Goal: Task Accomplishment & Management: Use online tool/utility

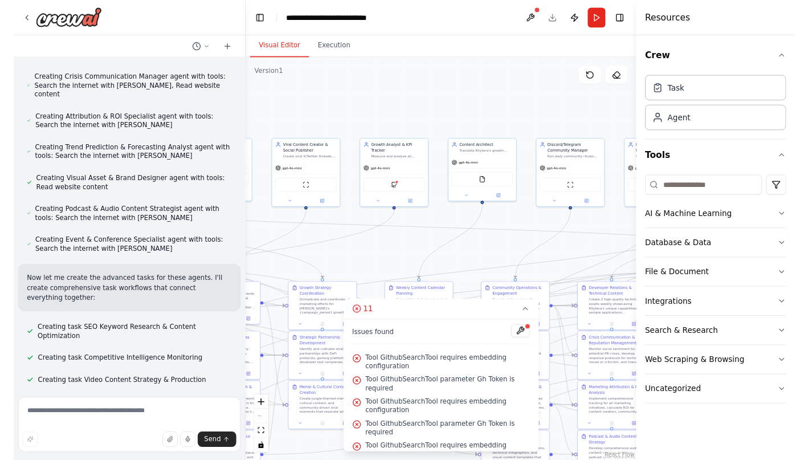
scroll to position [8472, 0]
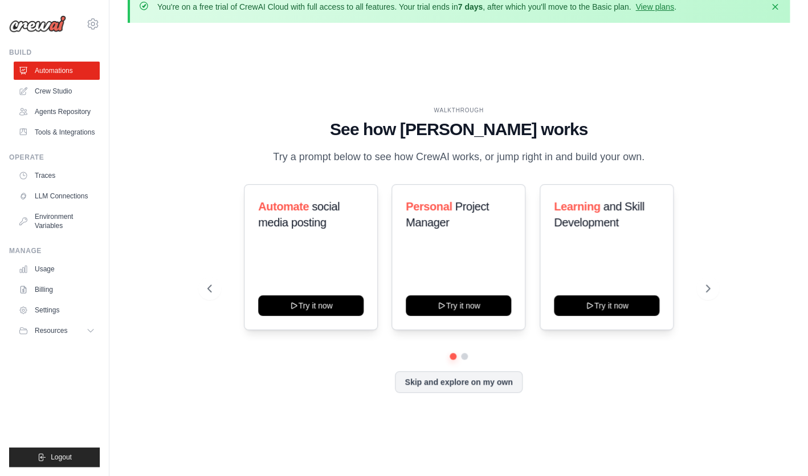
scroll to position [32, 0]
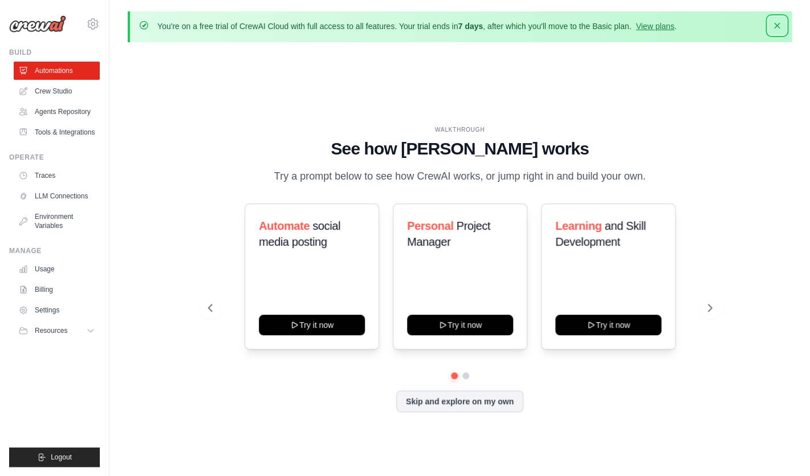
click at [779, 30] on icon "button" at bounding box center [776, 25] width 11 height 11
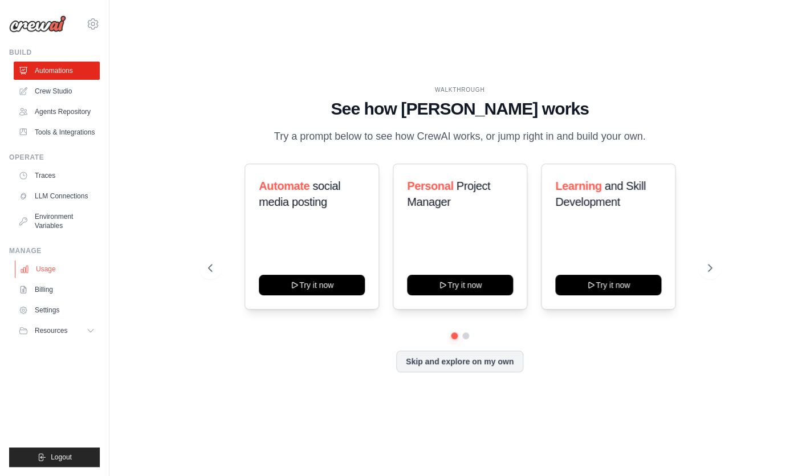
click at [50, 271] on link "Usage" at bounding box center [58, 269] width 86 height 18
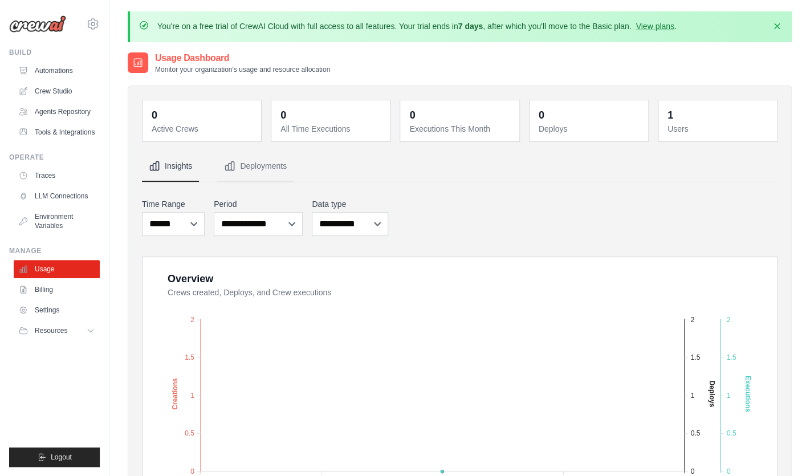
click at [48, 26] on img at bounding box center [37, 23] width 57 height 17
click at [67, 74] on link "Automations" at bounding box center [58, 71] width 86 height 18
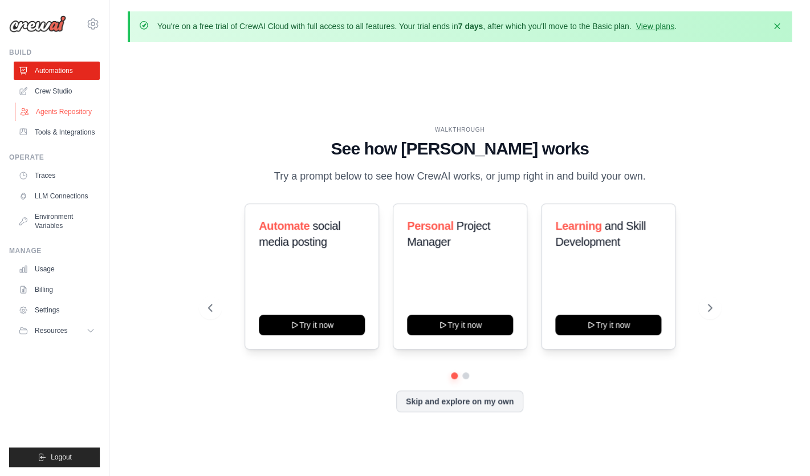
click at [74, 105] on link "Agents Repository" at bounding box center [58, 112] width 86 height 18
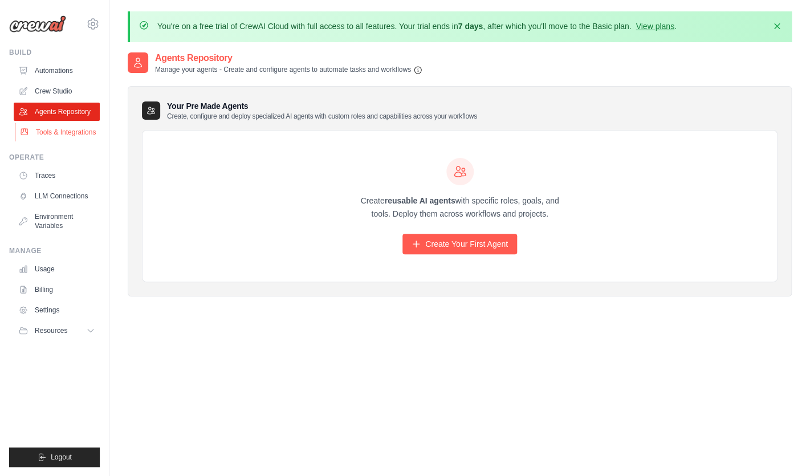
click at [80, 133] on link "Tools & Integrations" at bounding box center [58, 132] width 86 height 18
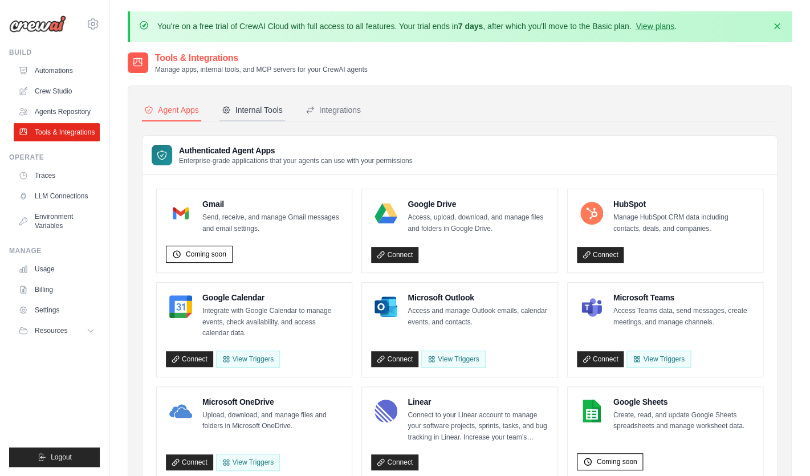
click at [242, 108] on div "Internal Tools" at bounding box center [252, 109] width 61 height 11
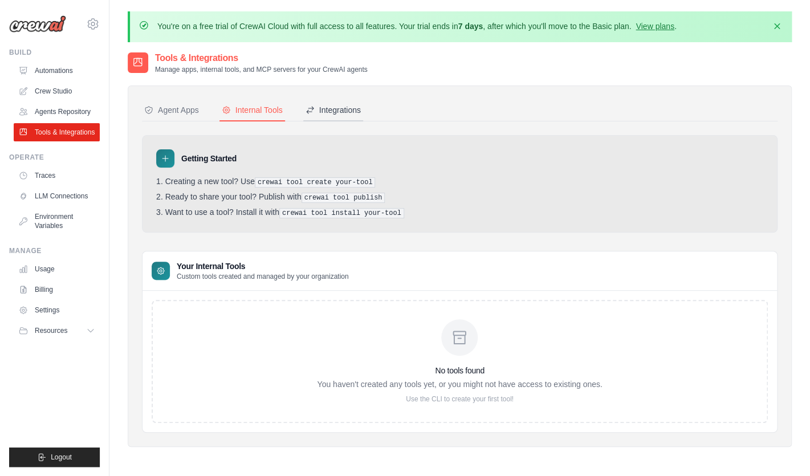
click at [329, 109] on div "Integrations" at bounding box center [332, 109] width 55 height 11
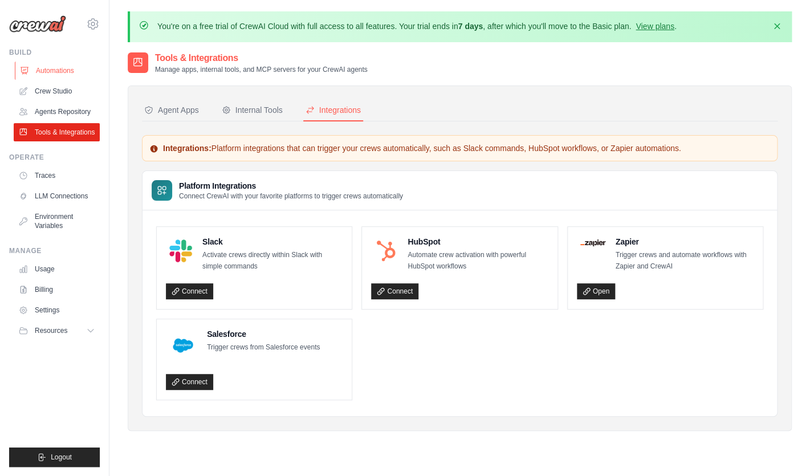
click at [71, 74] on link "Automations" at bounding box center [58, 71] width 86 height 18
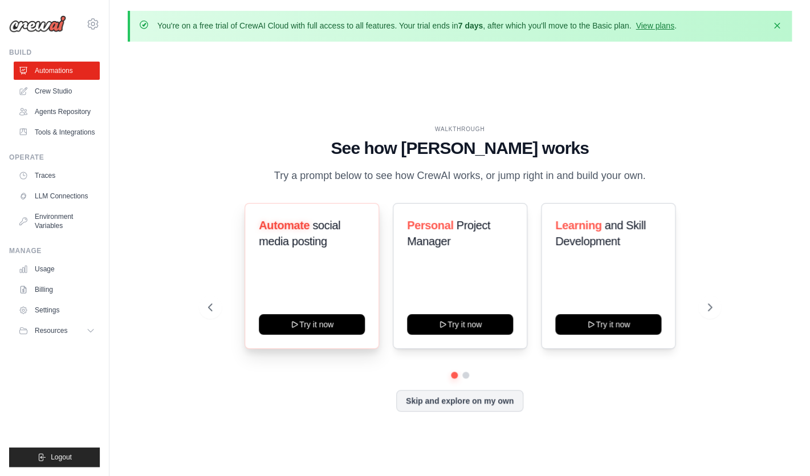
scroll to position [40, 0]
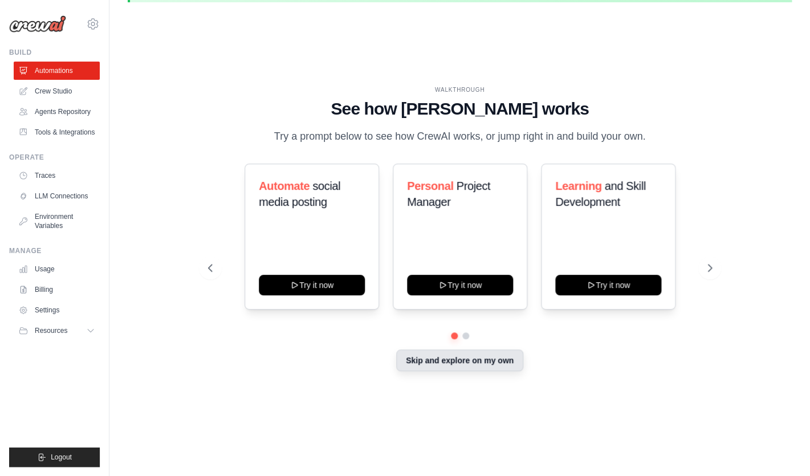
click at [443, 355] on button "Skip and explore on my own" at bounding box center [459, 360] width 127 height 22
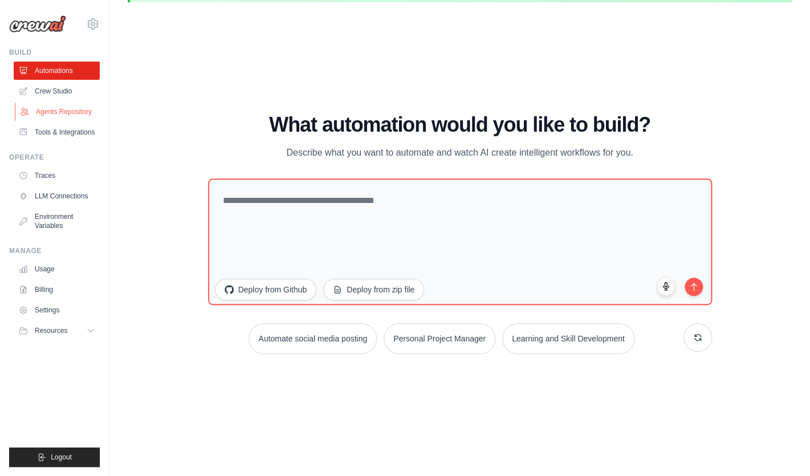
click at [70, 110] on link "Agents Repository" at bounding box center [58, 112] width 86 height 18
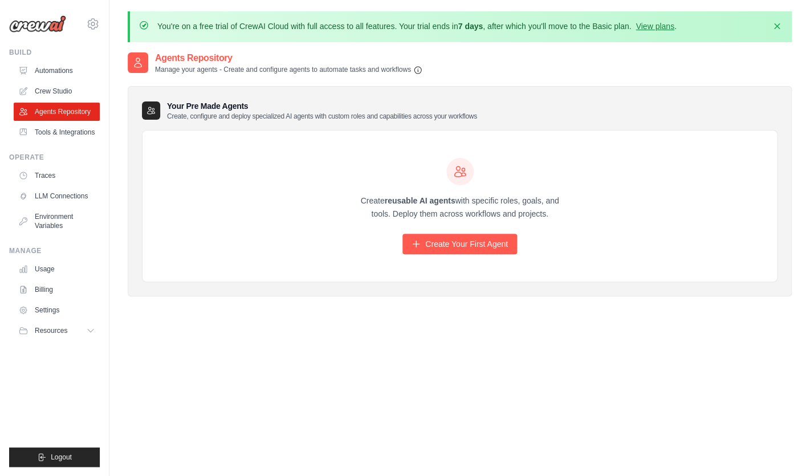
click at [61, 26] on img at bounding box center [37, 23] width 57 height 17
click at [41, 70] on link "Automations" at bounding box center [58, 71] width 86 height 18
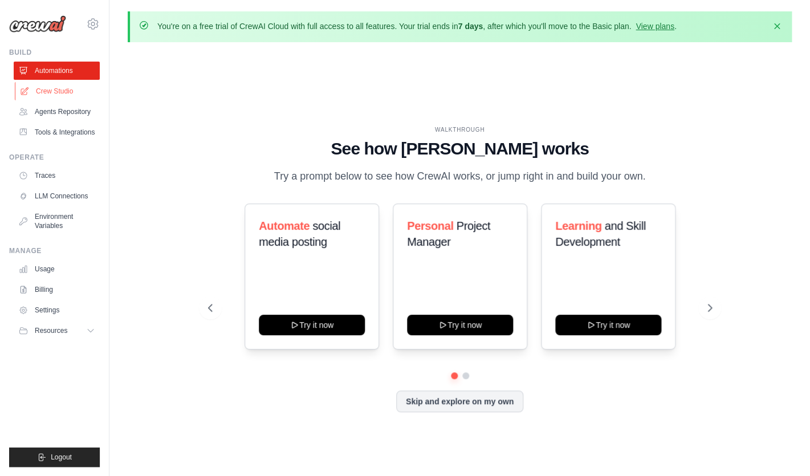
click at [48, 92] on link "Crew Studio" at bounding box center [58, 91] width 86 height 18
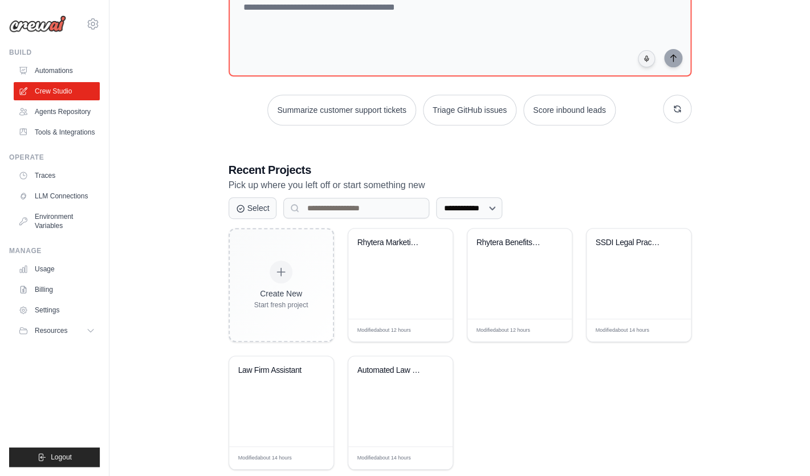
scroll to position [149, 0]
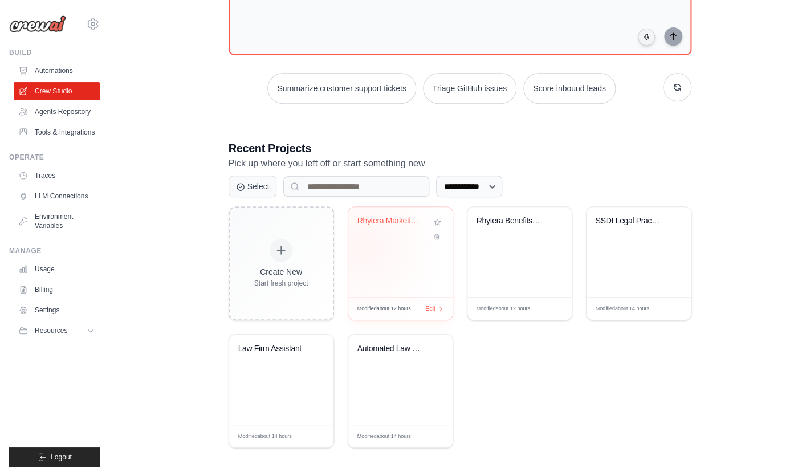
click at [362, 244] on div "Rhytera Marketing Agent Suite" at bounding box center [400, 252] width 104 height 90
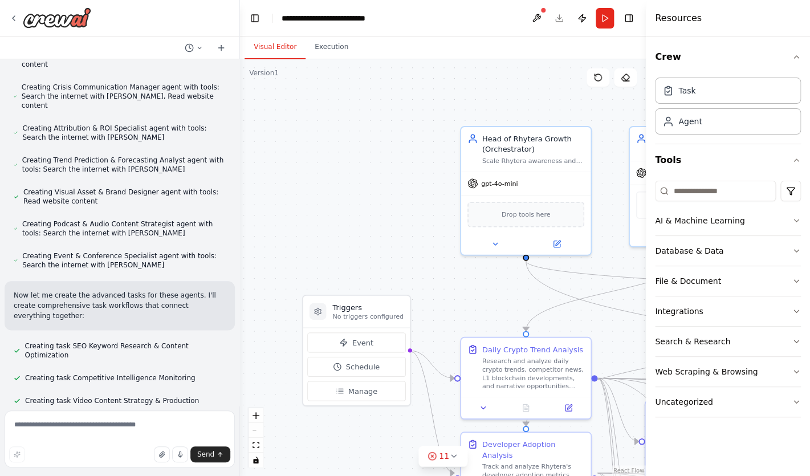
scroll to position [8472, 0]
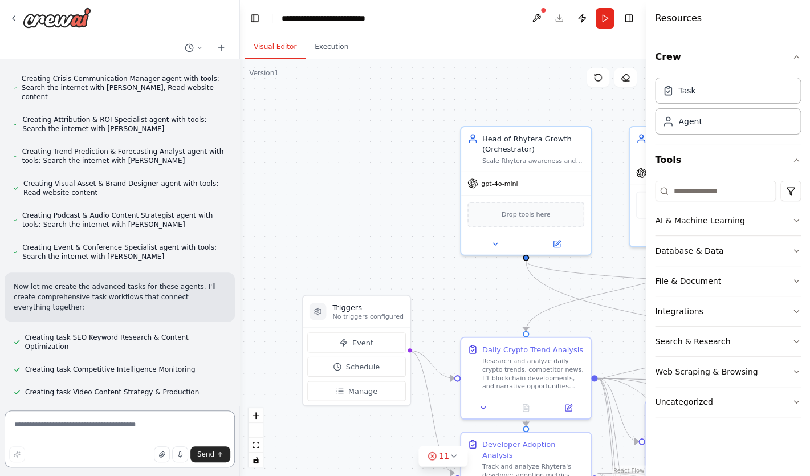
click at [146, 425] on textarea at bounding box center [120, 438] width 230 height 57
type textarea "********"
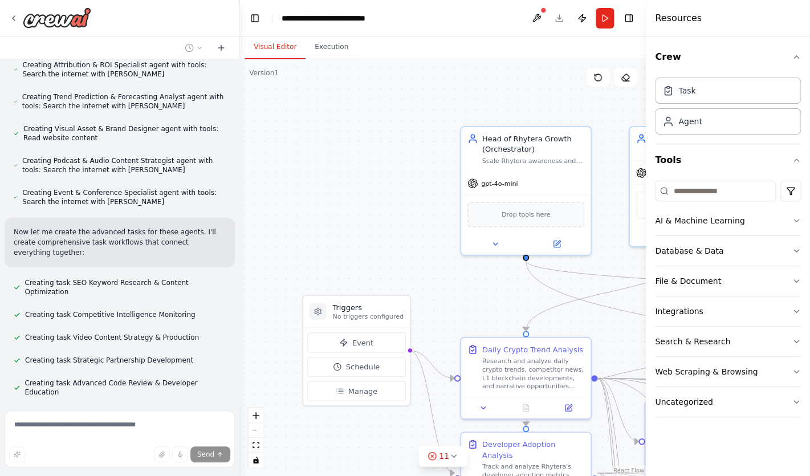
scroll to position [8528, 0]
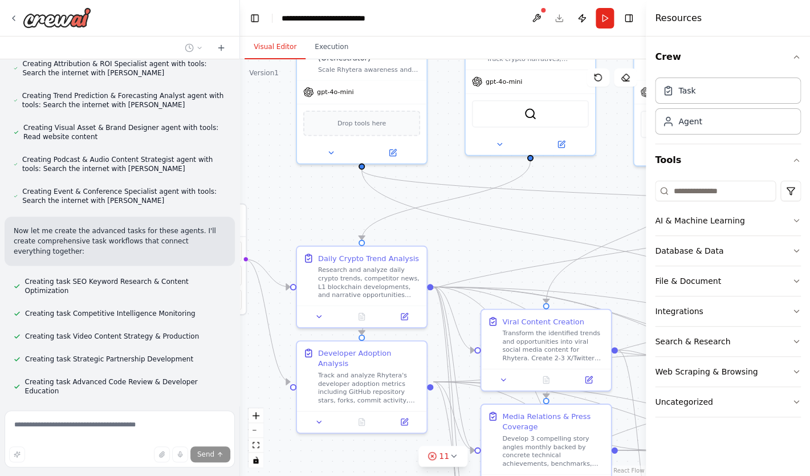
drag, startPoint x: 484, startPoint y: 285, endPoint x: 320, endPoint y: 194, distance: 187.7
click at [320, 194] on div ".deletable-edge-delete-btn { width: 20px; height: 20px; border: 0px solid #ffff…" at bounding box center [443, 267] width 406 height 417
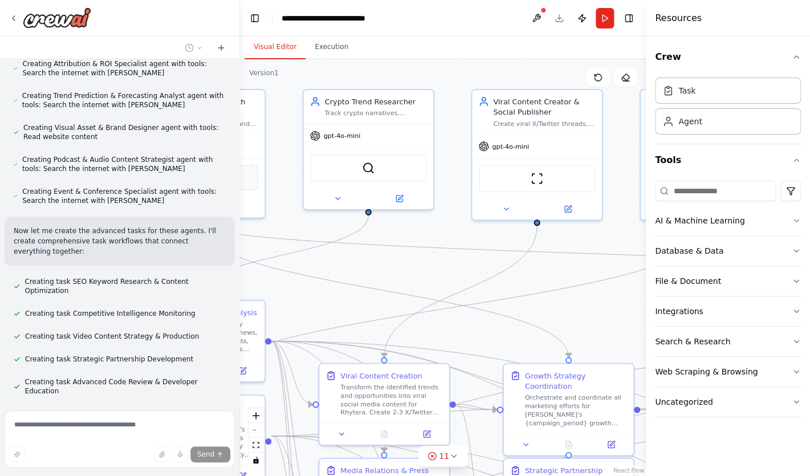
drag, startPoint x: 570, startPoint y: 199, endPoint x: 399, endPoint y: 255, distance: 179.8
click at [400, 255] on div ".deletable-edge-delete-btn { width: 20px; height: 20px; border: 0px solid #ffff…" at bounding box center [443, 267] width 406 height 417
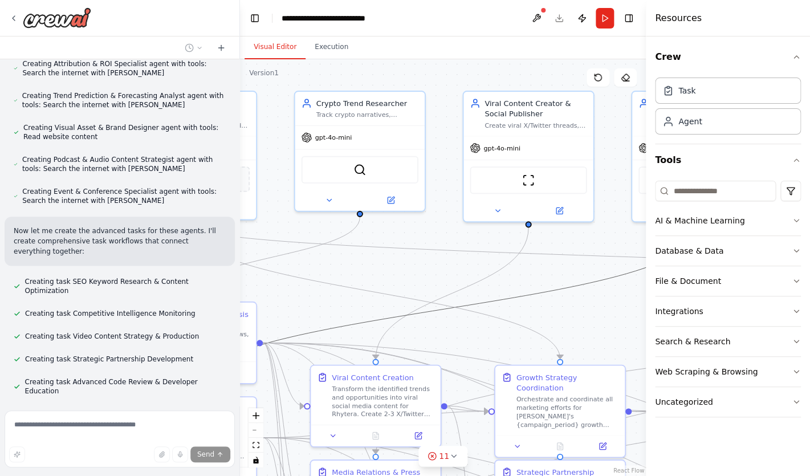
drag, startPoint x: 553, startPoint y: 289, endPoint x: 227, endPoint y: 272, distance: 326.4
click at [226, 272] on div "Hello! I'm the CrewAI assistant. What kind of automation do you want to build? …" at bounding box center [405, 238] width 810 height 476
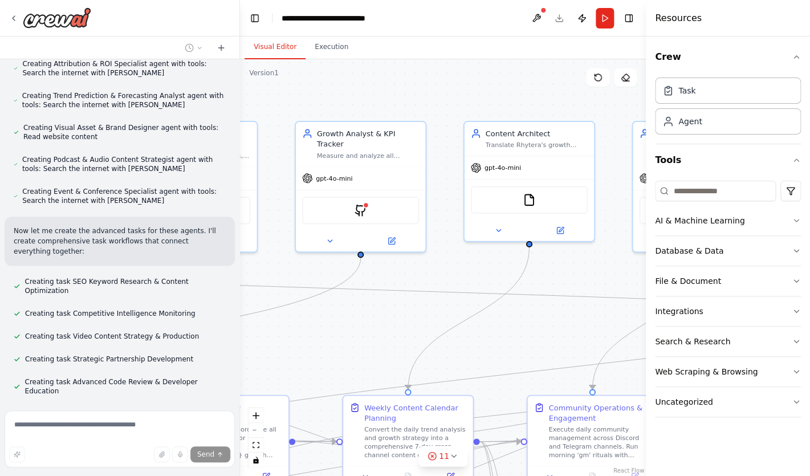
drag, startPoint x: 607, startPoint y: 183, endPoint x: 270, endPoint y: 215, distance: 338.3
click at [270, 215] on div ".deletable-edge-delete-btn { width: 20px; height: 20px; border: 0px solid #ffff…" at bounding box center [443, 267] width 406 height 417
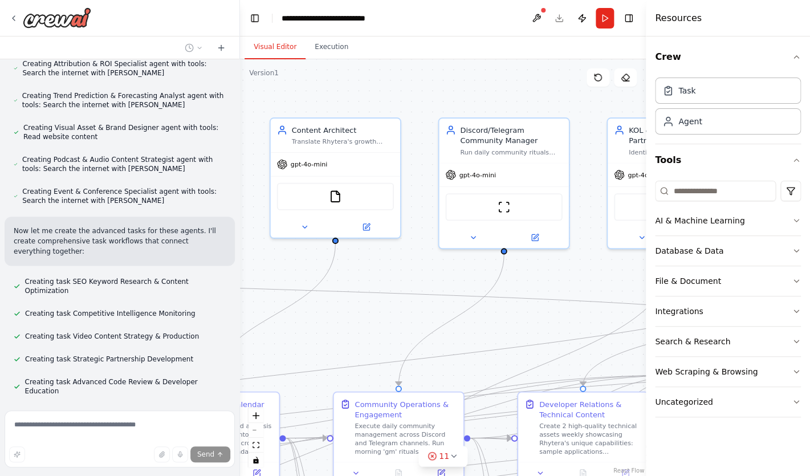
drag, startPoint x: 573, startPoint y: 271, endPoint x: 380, endPoint y: 266, distance: 193.2
click at [380, 266] on div ".deletable-edge-delete-btn { width: 20px; height: 20px; border: 0px solid #ffff…" at bounding box center [443, 267] width 406 height 417
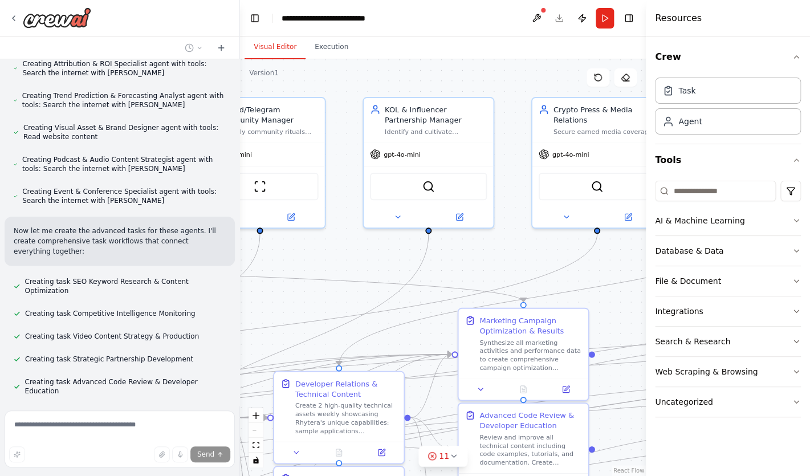
drag, startPoint x: 599, startPoint y: 281, endPoint x: 355, endPoint y: 261, distance: 244.7
click at [355, 261] on div ".deletable-edge-delete-btn { width: 20px; height: 20px; border: 0px solid #ffff…" at bounding box center [443, 267] width 406 height 417
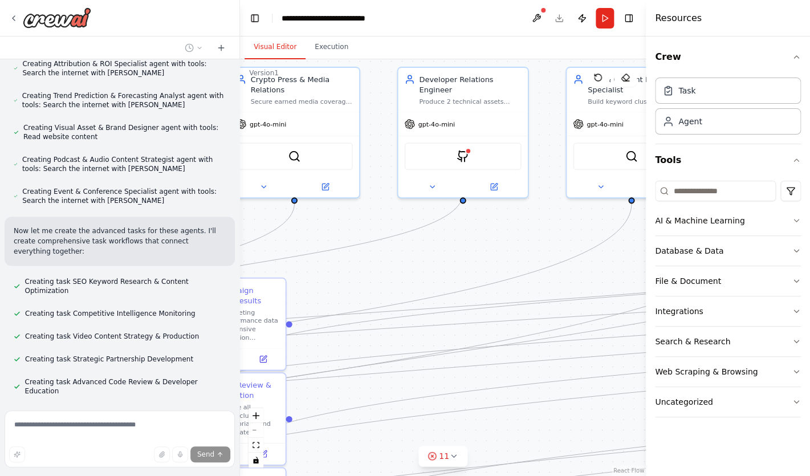
drag, startPoint x: 606, startPoint y: 260, endPoint x: 304, endPoint y: 229, distance: 304.1
click at [304, 229] on div ".deletable-edge-delete-btn { width: 20px; height: 20px; border: 0px solid #ffff…" at bounding box center [443, 267] width 406 height 417
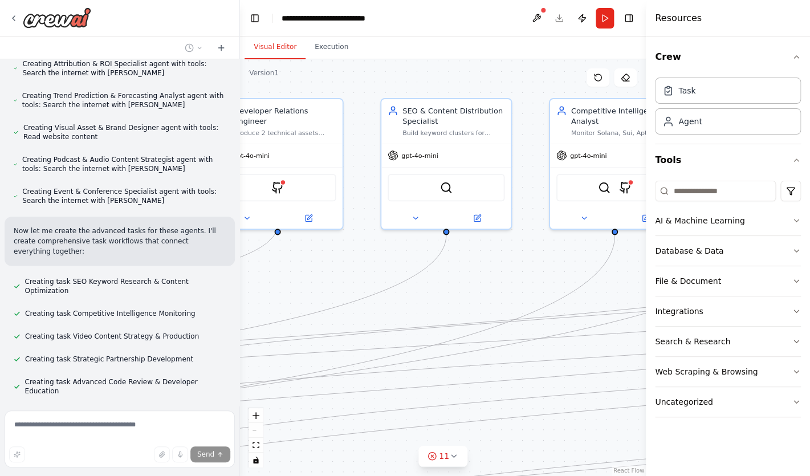
drag, startPoint x: 498, startPoint y: 237, endPoint x: 313, endPoint y: 268, distance: 187.8
click at [313, 268] on div ".deletable-edge-delete-btn { width: 20px; height: 20px; border: 0px solid #ffff…" at bounding box center [443, 267] width 406 height 417
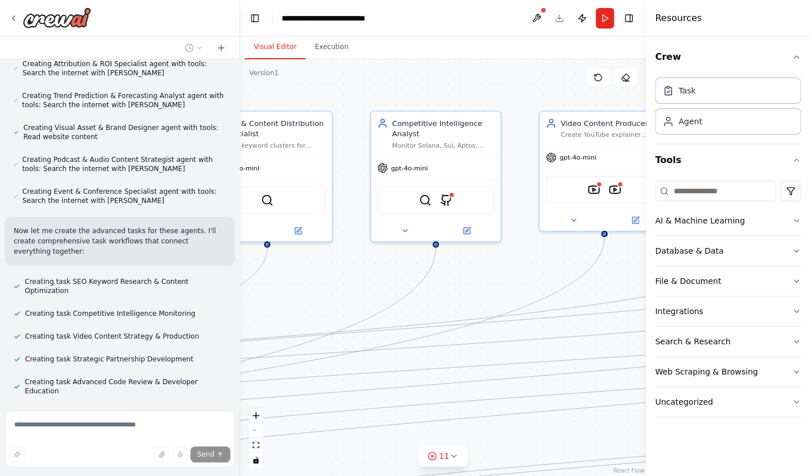
drag, startPoint x: 553, startPoint y: 254, endPoint x: 374, endPoint y: 267, distance: 179.4
click at [374, 267] on div ".deletable-edge-delete-btn { width: 20px; height: 20px; border: 0px solid #ffff…" at bounding box center [443, 267] width 406 height 417
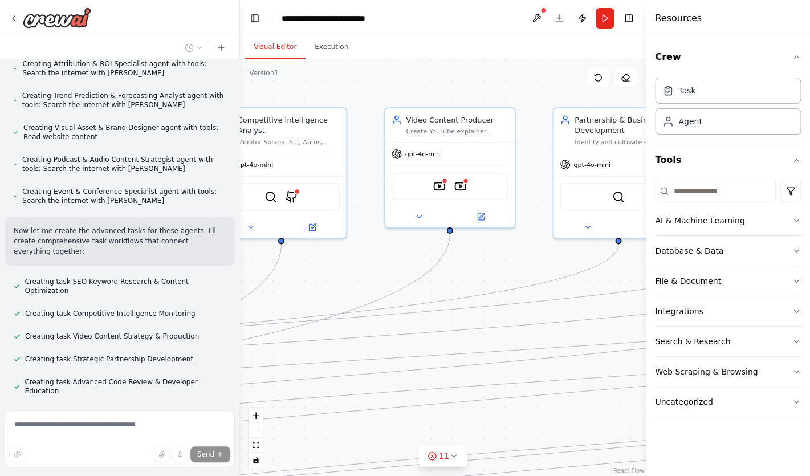
drag, startPoint x: 501, startPoint y: 271, endPoint x: 337, endPoint y: 270, distance: 164.1
click at [337, 270] on div ".deletable-edge-delete-btn { width: 20px; height: 20px; border: 0px solid #ffff…" at bounding box center [443, 267] width 406 height 417
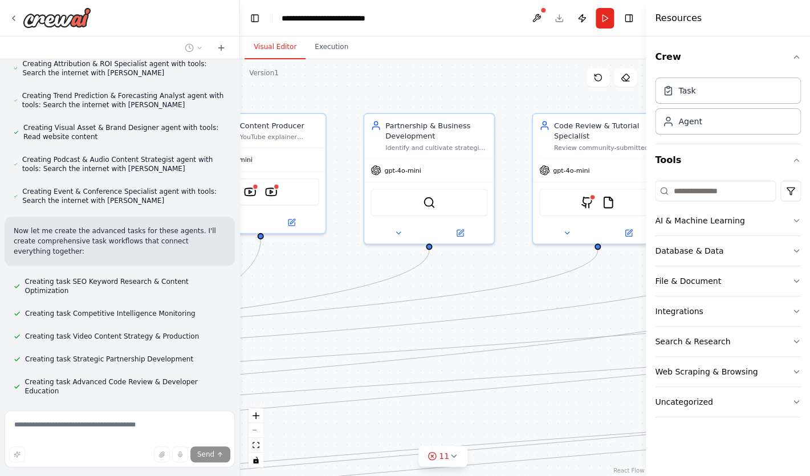
drag, startPoint x: 518, startPoint y: 264, endPoint x: 337, endPoint y: 269, distance: 181.3
click at [337, 269] on div ".deletable-edge-delete-btn { width: 20px; height: 20px; border: 0px solid #ffff…" at bounding box center [443, 267] width 406 height 417
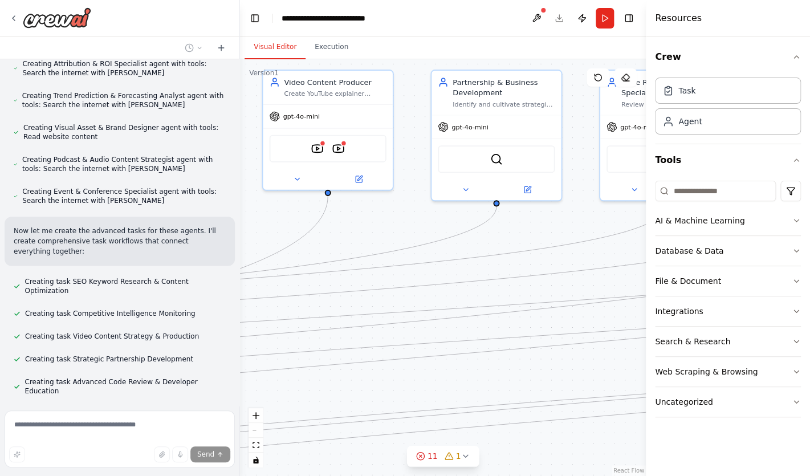
drag, startPoint x: 519, startPoint y: 263, endPoint x: 587, endPoint y: 219, distance: 81.7
click at [587, 219] on div ".deletable-edge-delete-btn { width: 20px; height: 20px; border: 0px solid #ffff…" at bounding box center [443, 267] width 406 height 417
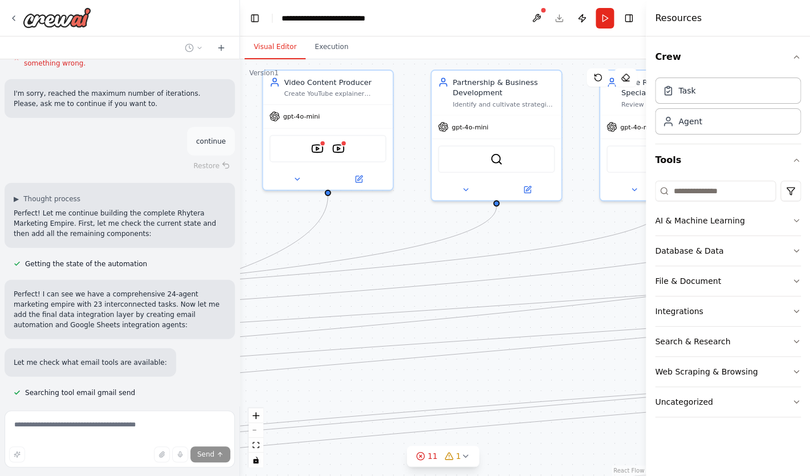
scroll to position [9136, 0]
click at [259, 444] on button "fit view" at bounding box center [255, 445] width 15 height 15
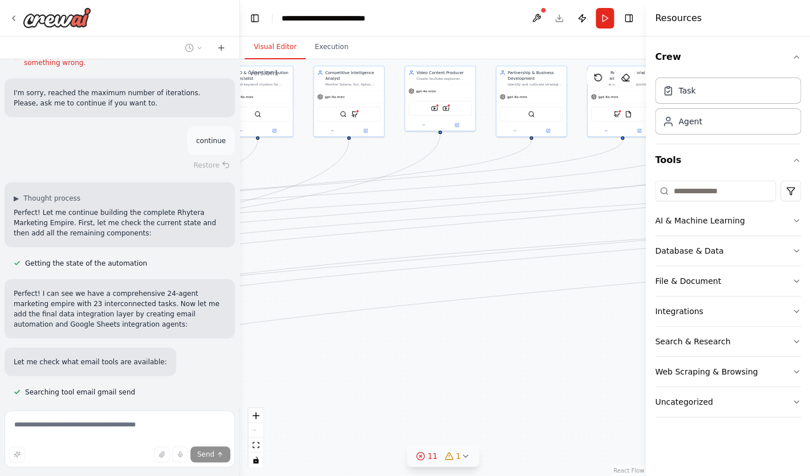
click at [462, 456] on icon at bounding box center [464, 455] width 9 height 9
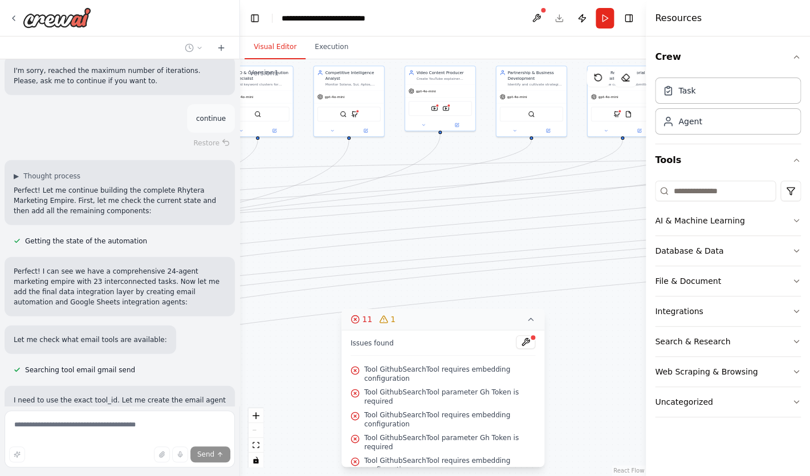
scroll to position [9159, 0]
click at [529, 323] on icon at bounding box center [530, 319] width 9 height 9
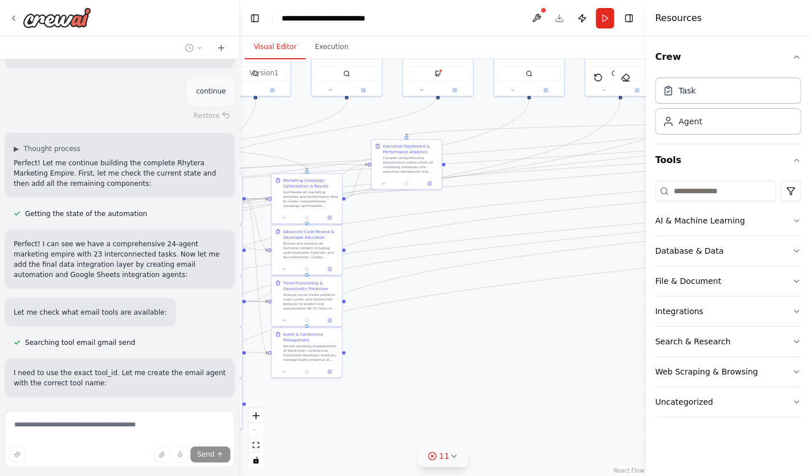
scroll to position [9186, 0]
drag, startPoint x: 446, startPoint y: 360, endPoint x: 717, endPoint y: 319, distance: 274.9
click at [646, 319] on div ".deletable-edge-delete-btn { width: 20px; height: 20px; border: 0px solid #ffff…" at bounding box center [443, 267] width 406 height 417
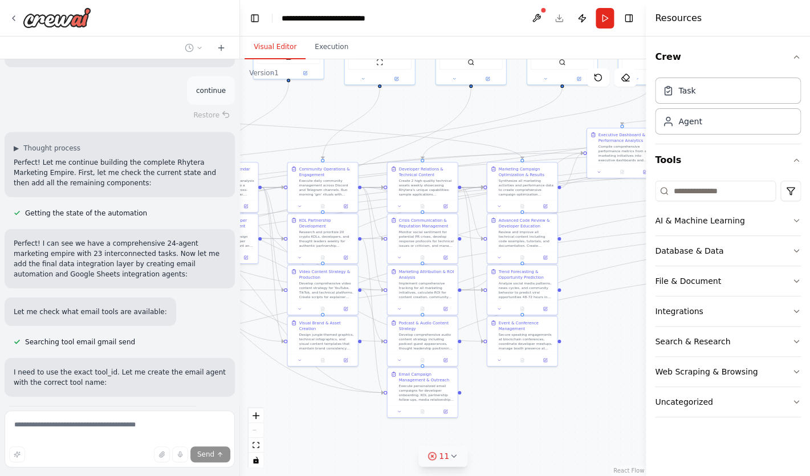
drag, startPoint x: 445, startPoint y: 334, endPoint x: 660, endPoint y: 323, distance: 215.1
click at [646, 323] on div ".deletable-edge-delete-btn { width: 20px; height: 20px; border: 0px solid #ffff…" at bounding box center [443, 267] width 406 height 417
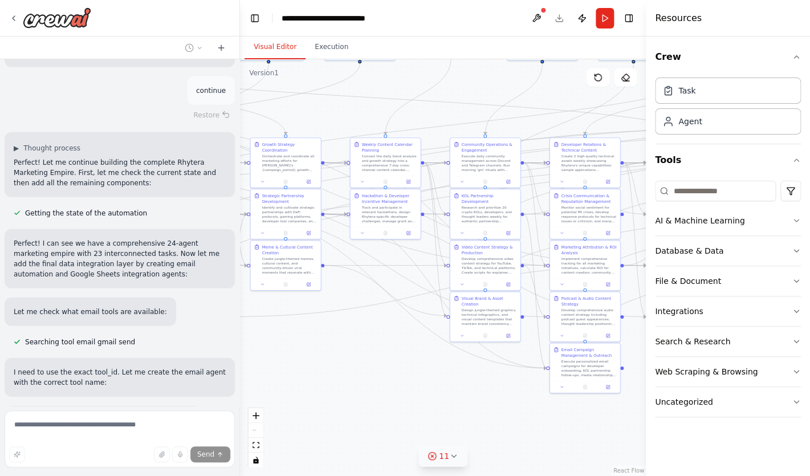
drag, startPoint x: 347, startPoint y: 409, endPoint x: 521, endPoint y: 389, distance: 175.6
click at [521, 389] on div ".deletable-edge-delete-btn { width: 20px; height: 20px; border: 0px solid #ffff…" at bounding box center [443, 267] width 406 height 417
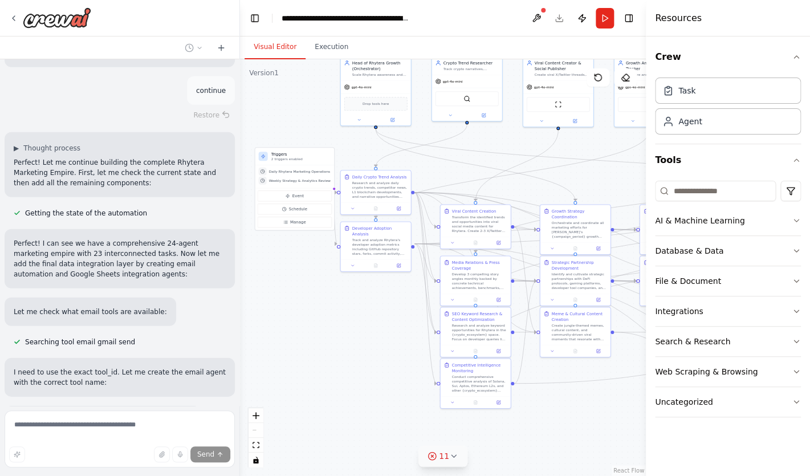
drag, startPoint x: 341, startPoint y: 380, endPoint x: 434, endPoint y: 366, distance: 93.3
click at [434, 366] on div ".deletable-edge-delete-btn { width: 20px; height: 20px; border: 0px solid #ffff…" at bounding box center [443, 267] width 406 height 417
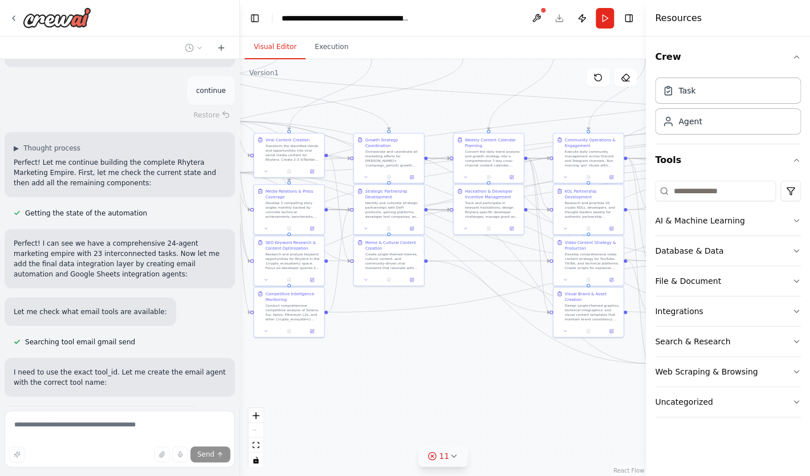
click at [443, 378] on div ".deletable-edge-delete-btn { width: 20px; height: 20px; border: 0px solid #ffff…" at bounding box center [443, 267] width 406 height 417
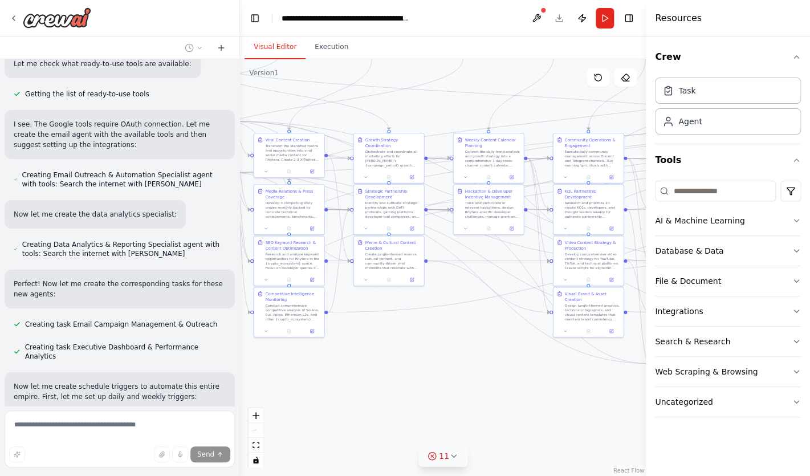
scroll to position [9543, 0]
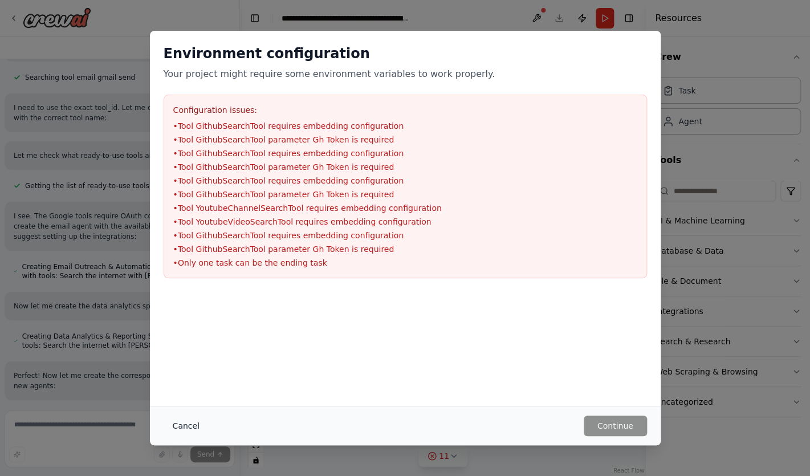
click at [190, 427] on button "Cancel" at bounding box center [186, 425] width 45 height 21
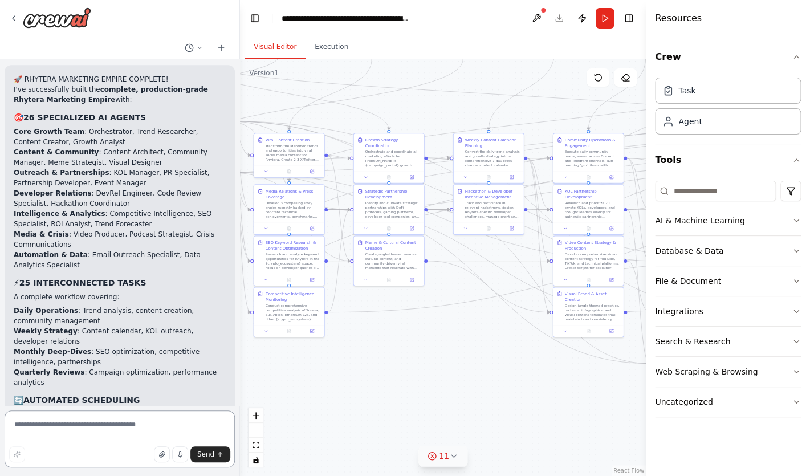
scroll to position [10155, 0]
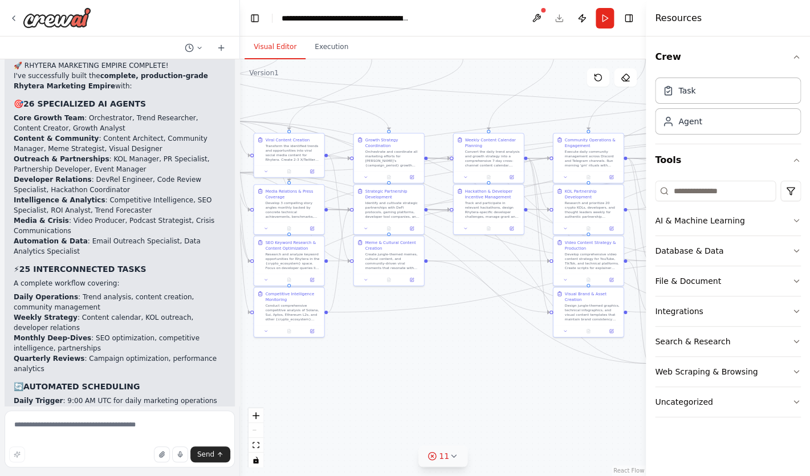
drag, startPoint x: 198, startPoint y: 374, endPoint x: 217, endPoint y: 389, distance: 23.6
copy p "shall we run a test campaign first?"
click at [88, 428] on textarea at bounding box center [120, 438] width 230 height 57
paste textarea "**********"
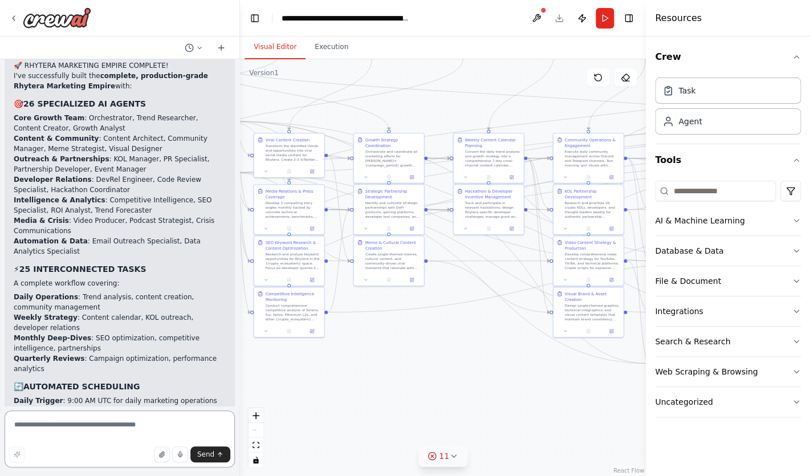
type textarea "**********"
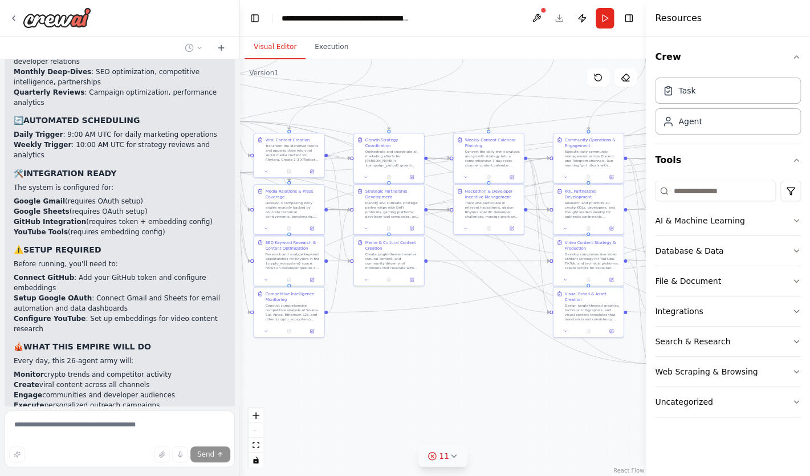
scroll to position [10422, 0]
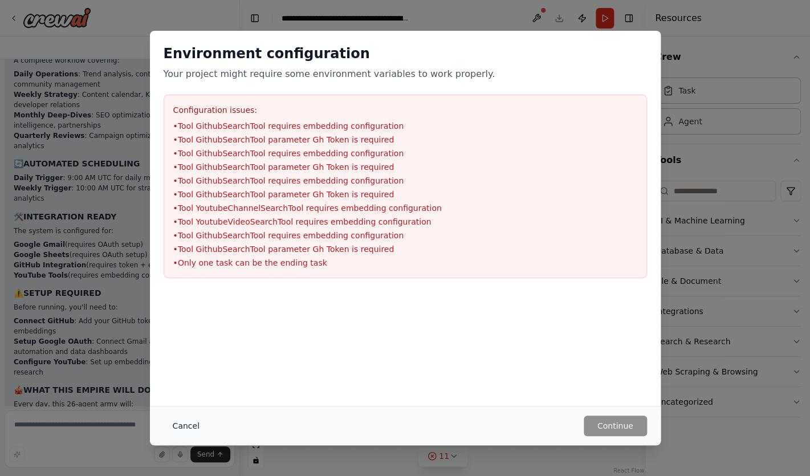
click at [190, 430] on button "Cancel" at bounding box center [186, 425] width 45 height 21
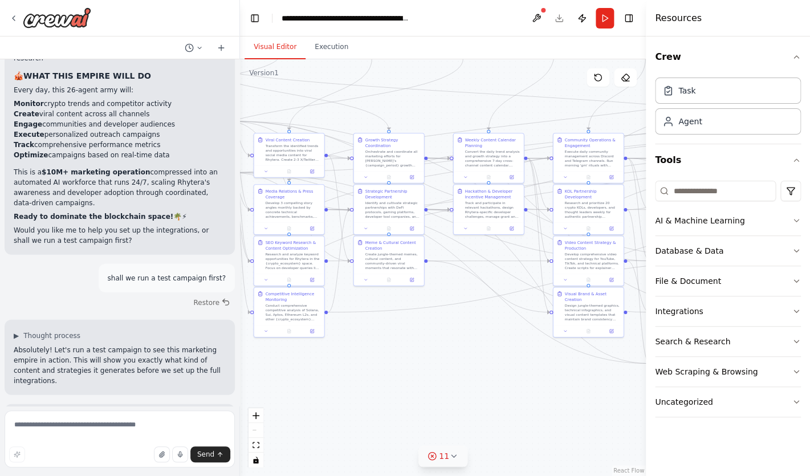
scroll to position [10692, 0]
click at [603, 15] on button "Run" at bounding box center [604, 18] width 18 height 21
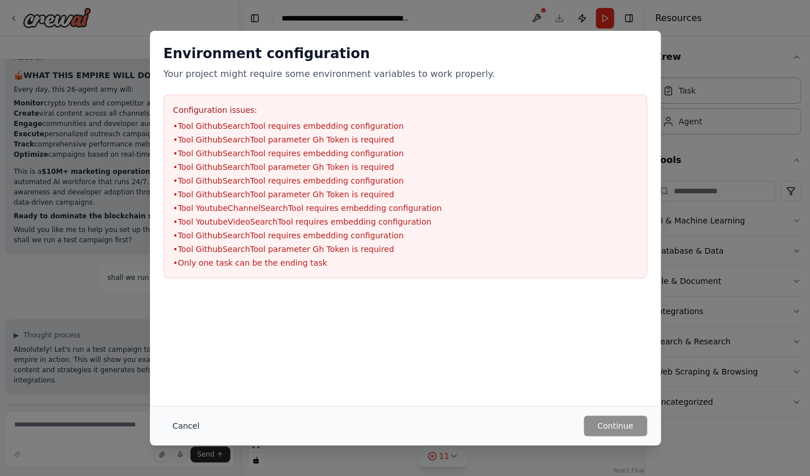
click at [193, 431] on button "Cancel" at bounding box center [186, 425] width 45 height 21
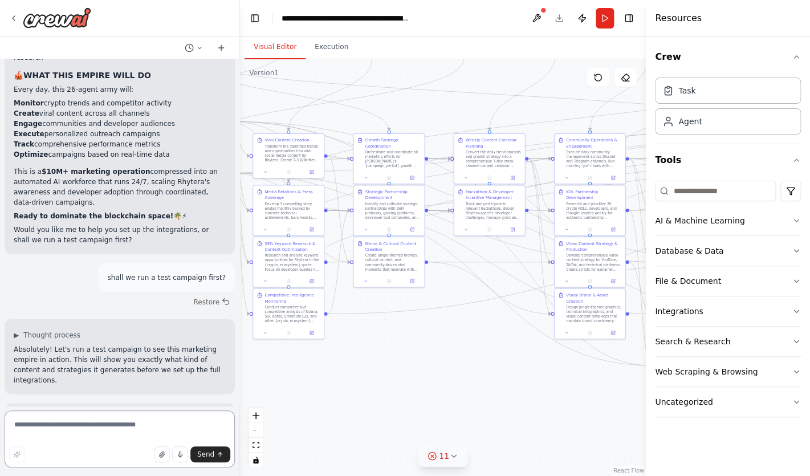
click at [97, 427] on textarea at bounding box center [120, 438] width 230 height 57
type textarea "*"
type textarea "******"
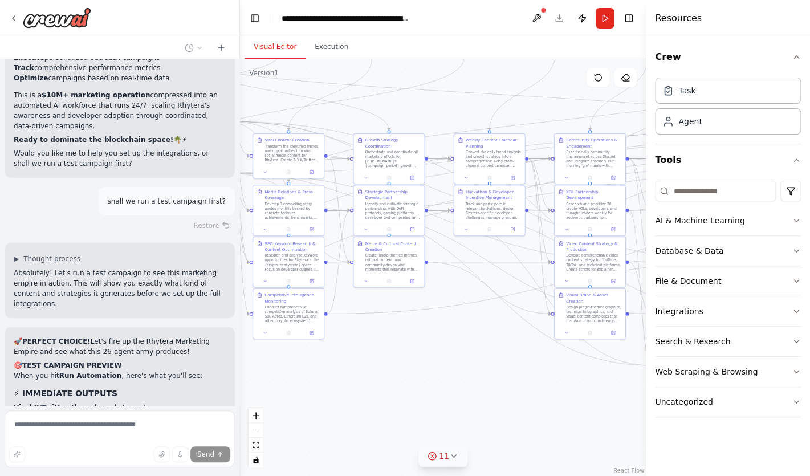
scroll to position [10771, 0]
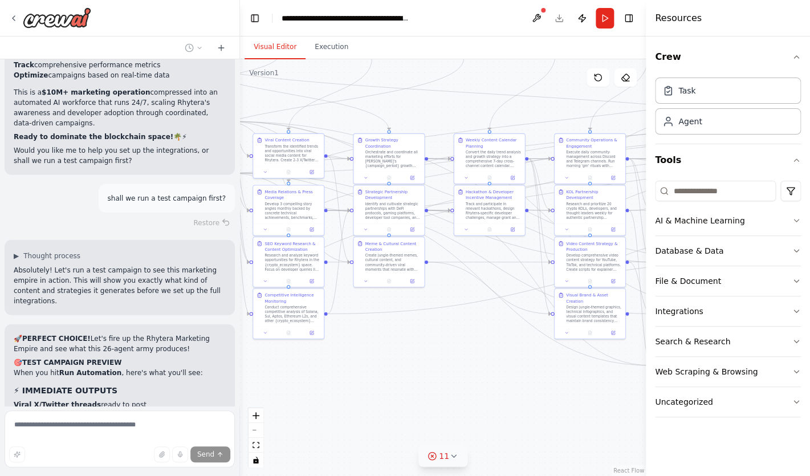
click at [606, 7] on header "**********" at bounding box center [443, 18] width 406 height 36
click at [606, 10] on button "Run" at bounding box center [604, 18] width 18 height 21
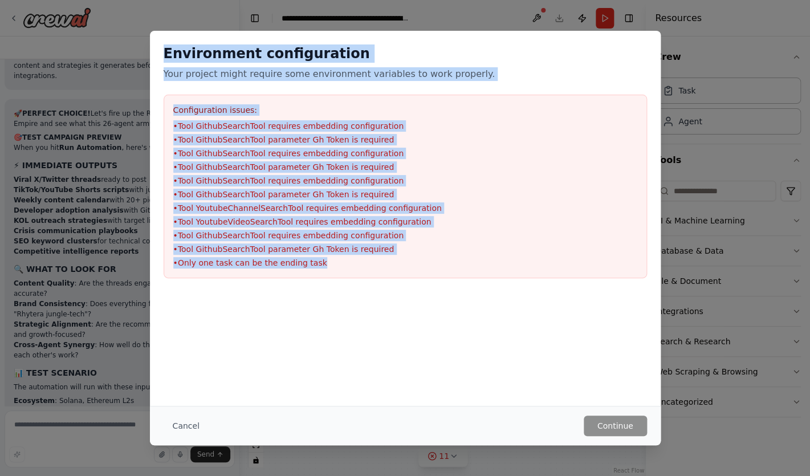
drag, startPoint x: 336, startPoint y: 265, endPoint x: 149, endPoint y: 38, distance: 294.3
click at [150, 38] on div "Environment configuration Your project might require some environment variables…" at bounding box center [405, 218] width 511 height 375
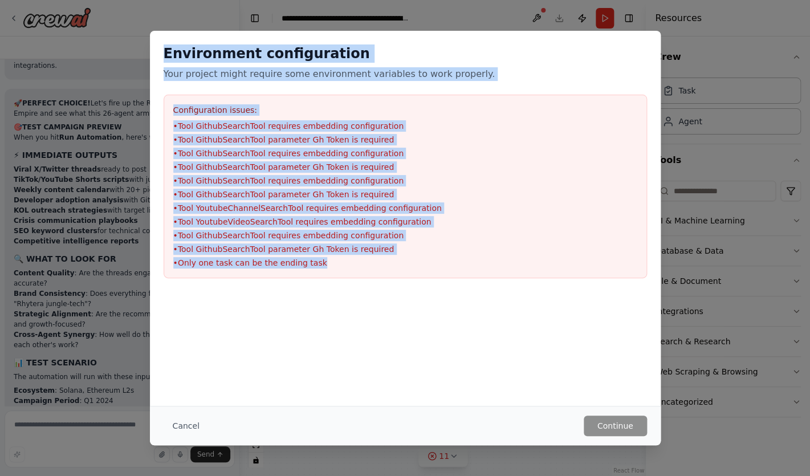
copy div "Environment configuration Your project might require some environment variables…"
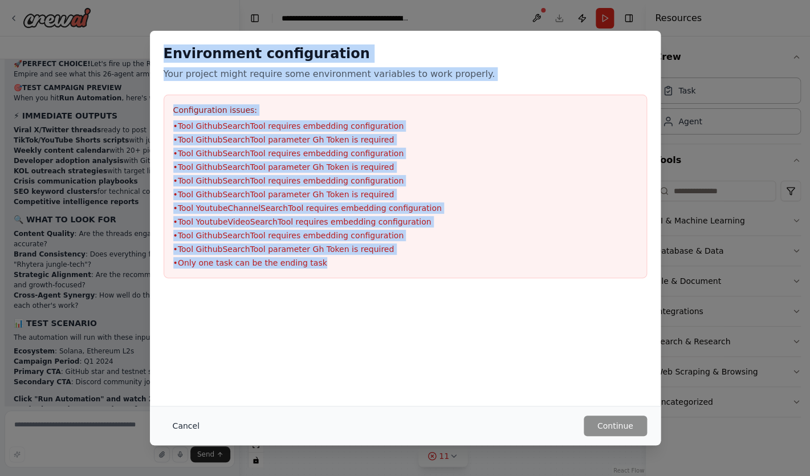
click at [195, 425] on button "Cancel" at bounding box center [186, 425] width 45 height 21
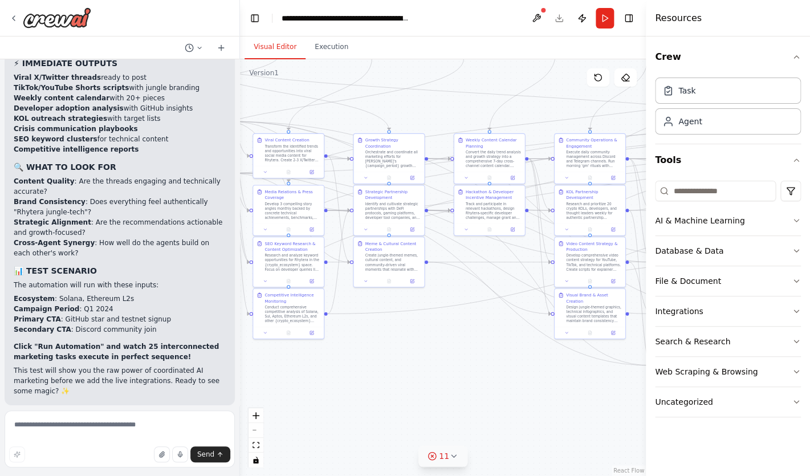
scroll to position [11099, 0]
click at [130, 434] on textarea at bounding box center [120, 438] width 230 height 57
paste textarea "**********"
type textarea "**********"
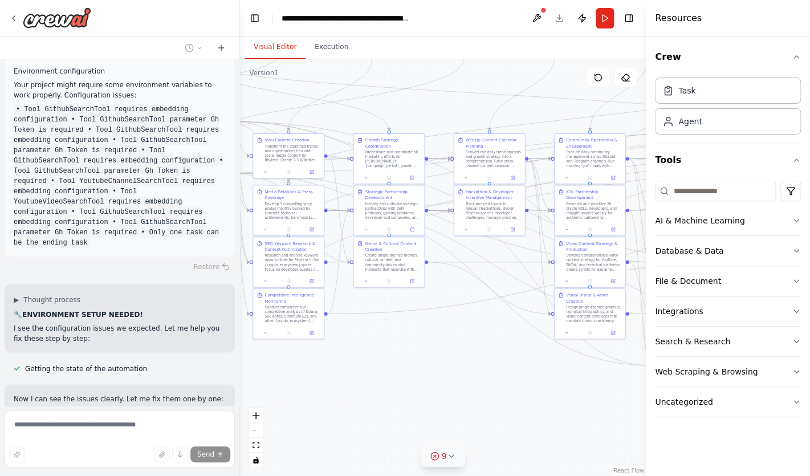
scroll to position [11884, 0]
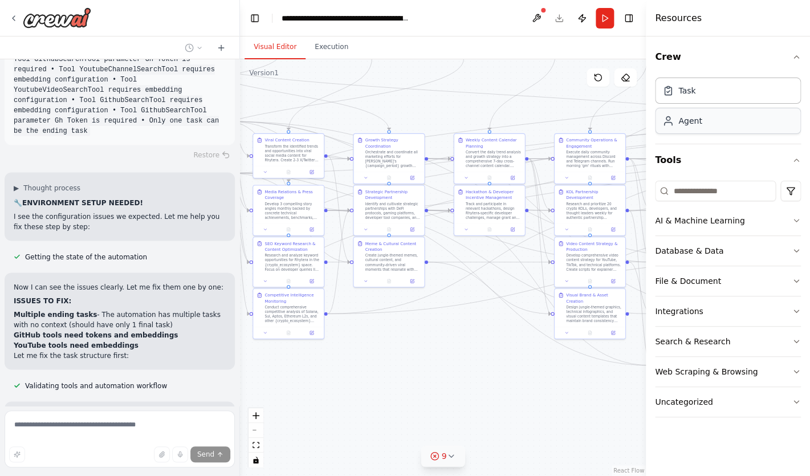
click at [689, 122] on div "Agent" at bounding box center [689, 120] width 23 height 11
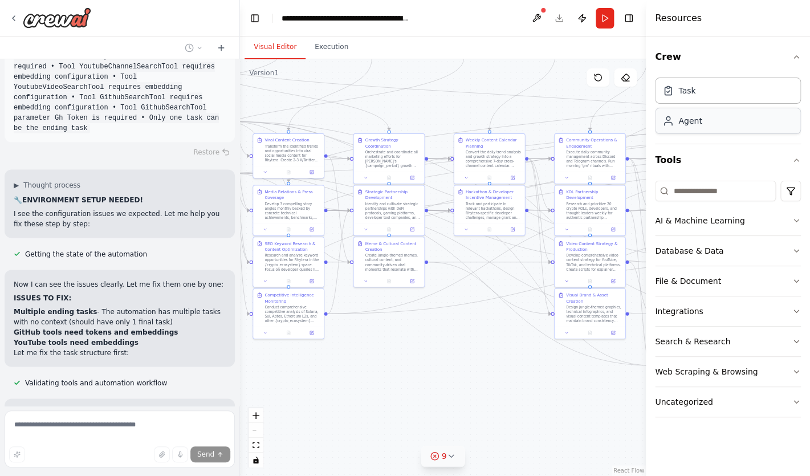
scroll to position [11998, 0]
click at [688, 99] on div "Task" at bounding box center [728, 90] width 146 height 26
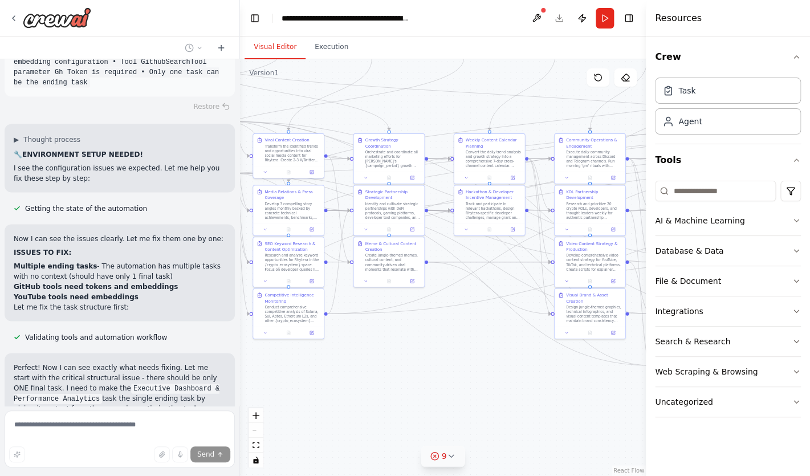
scroll to position [12043, 0]
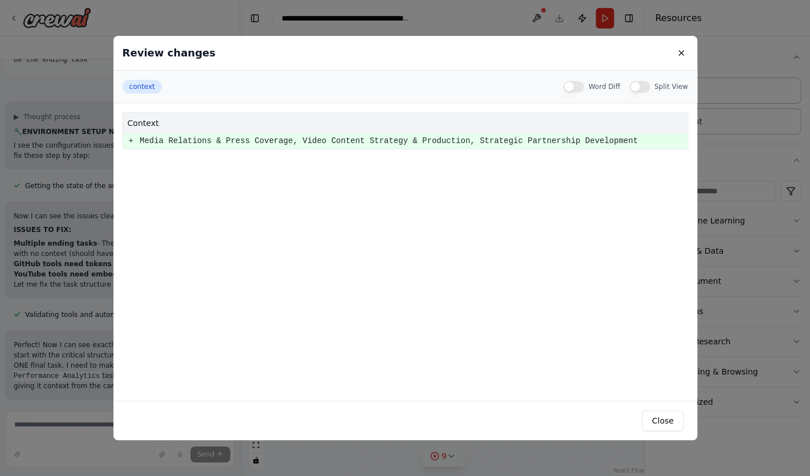
scroll to position [12066, 0]
click at [681, 56] on button at bounding box center [681, 53] width 14 height 14
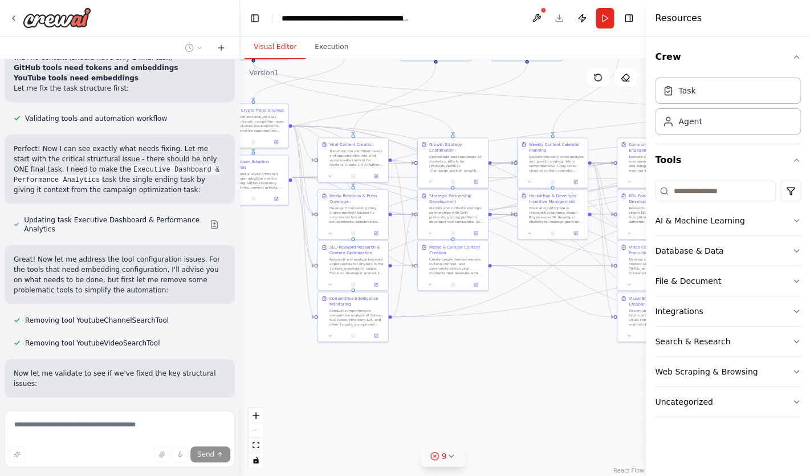
scroll to position [12267, 0]
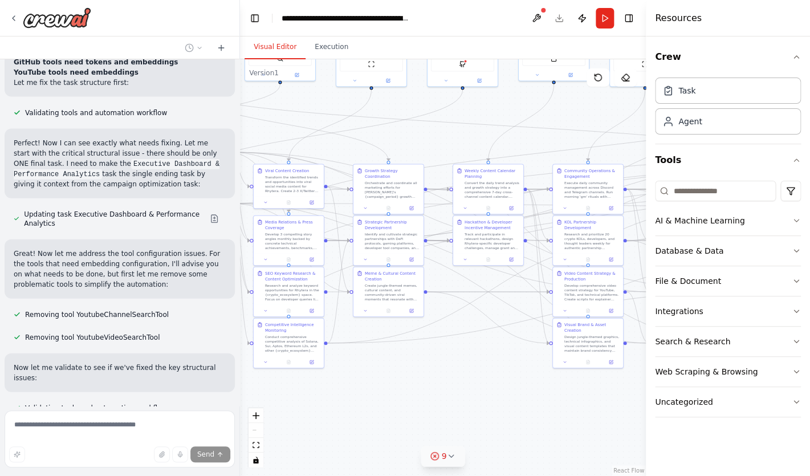
drag, startPoint x: 380, startPoint y: 382, endPoint x: 426, endPoint y: 372, distance: 47.4
click at [426, 372] on div ".deletable-edge-delete-btn { width: 20px; height: 20px; border: 0px solid #ffff…" at bounding box center [443, 267] width 406 height 417
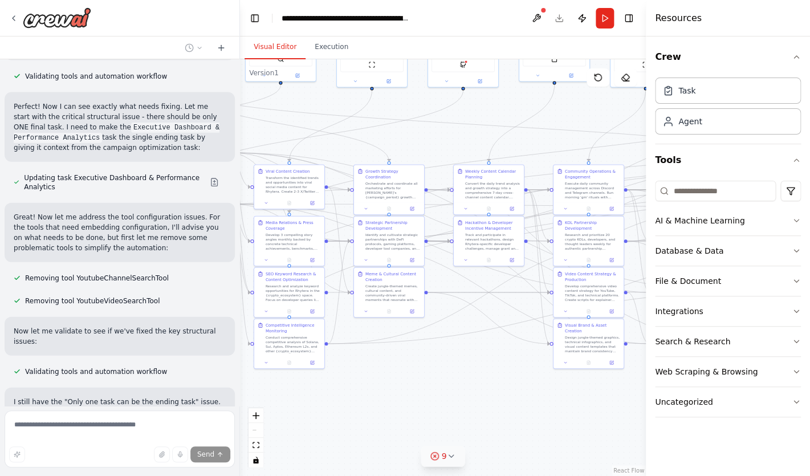
scroll to position [12304, 0]
